Goal: Browse casually: Explore the website without a specific task or goal

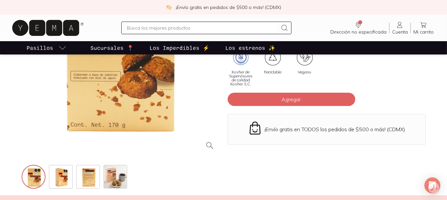
scroll to position [135, 0]
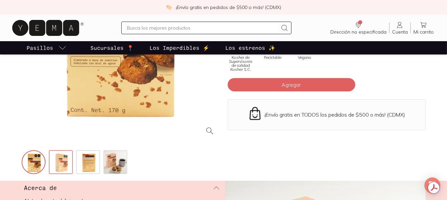
click at [59, 163] on img at bounding box center [62, 163] width 24 height 24
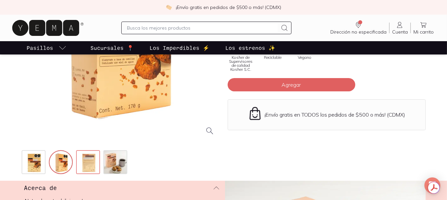
click at [93, 161] on img at bounding box center [89, 163] width 24 height 24
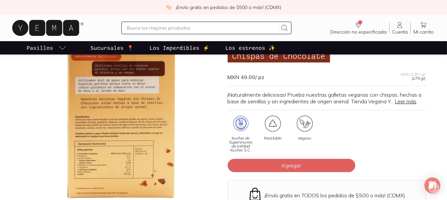
scroll to position [47, 0]
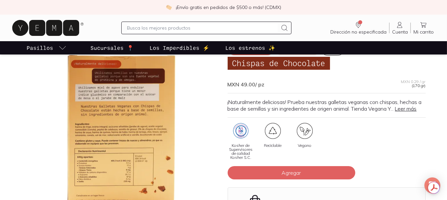
click at [121, 130] on div at bounding box center [121, 130] width 198 height 198
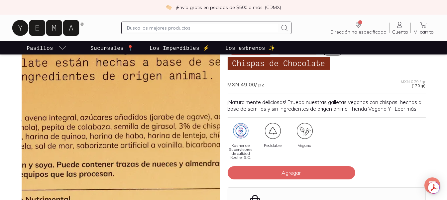
drag, startPoint x: 173, startPoint y: 124, endPoint x: 123, endPoint y: 120, distance: 49.7
click at [123, 120] on img at bounding box center [120, 128] width 665 height 665
click at [144, 164] on img at bounding box center [120, 128] width 665 height 665
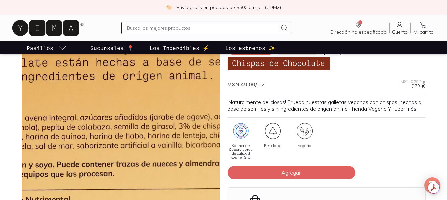
click at [144, 164] on img at bounding box center [120, 128] width 665 height 665
click at [122, 131] on img at bounding box center [120, 128] width 665 height 665
click at [121, 153] on img at bounding box center [120, 128] width 665 height 665
click at [146, 119] on img at bounding box center [120, 128] width 665 height 665
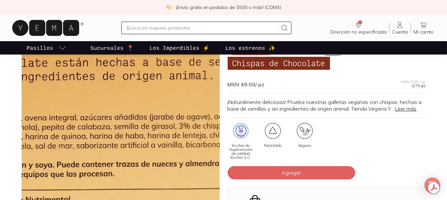
drag, startPoint x: 146, startPoint y: 119, endPoint x: 150, endPoint y: 119, distance: 3.7
click at [150, 119] on img at bounding box center [120, 128] width 665 height 665
